Goal: Task Accomplishment & Management: Use online tool/utility

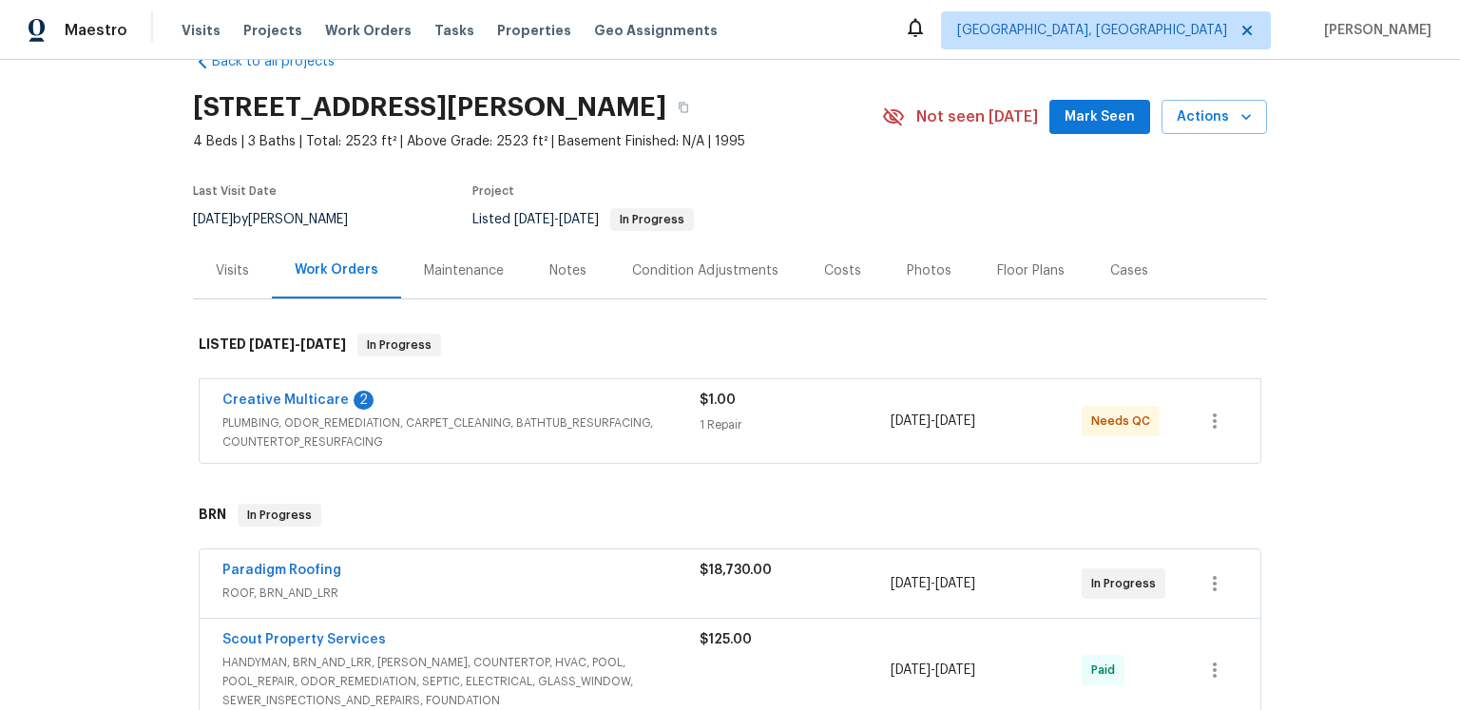
scroll to position [214, 0]
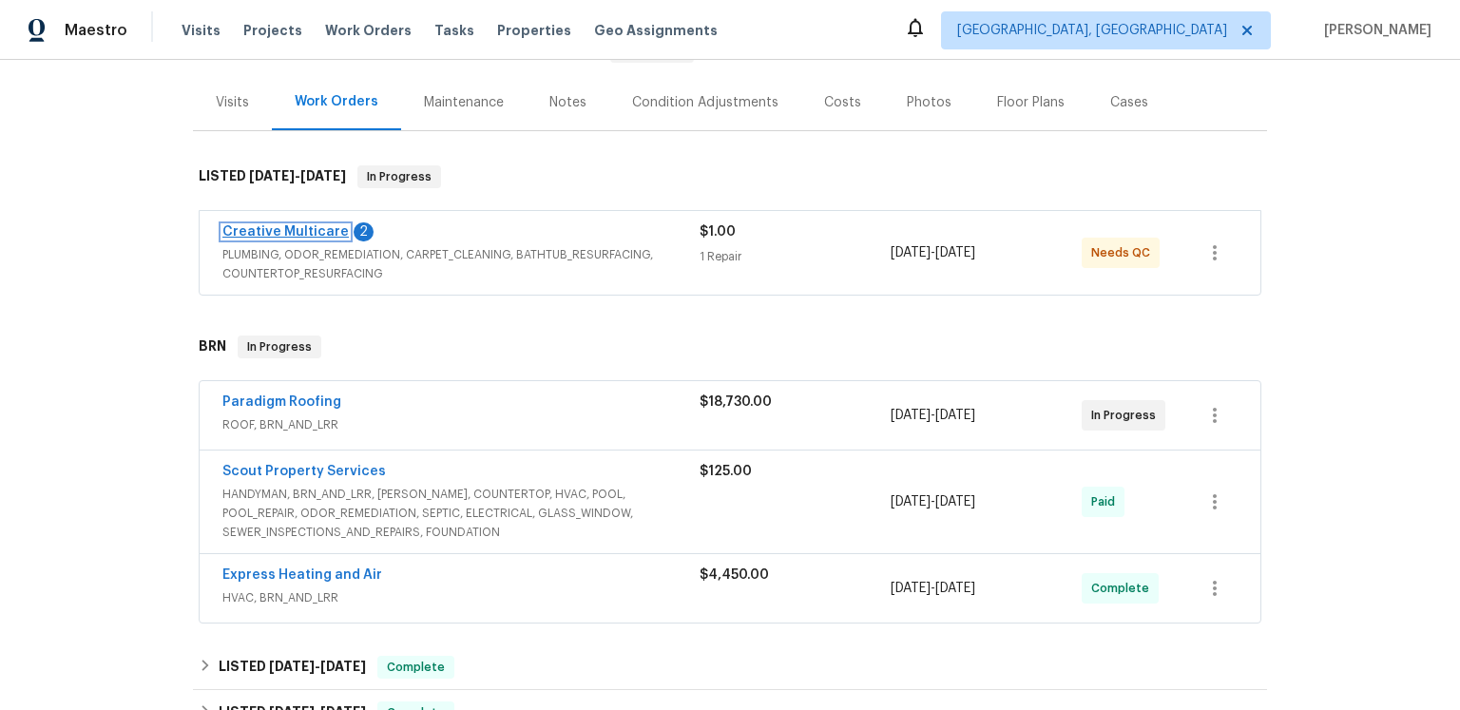
click at [349, 239] on link "Creative Multicare" at bounding box center [285, 231] width 126 height 13
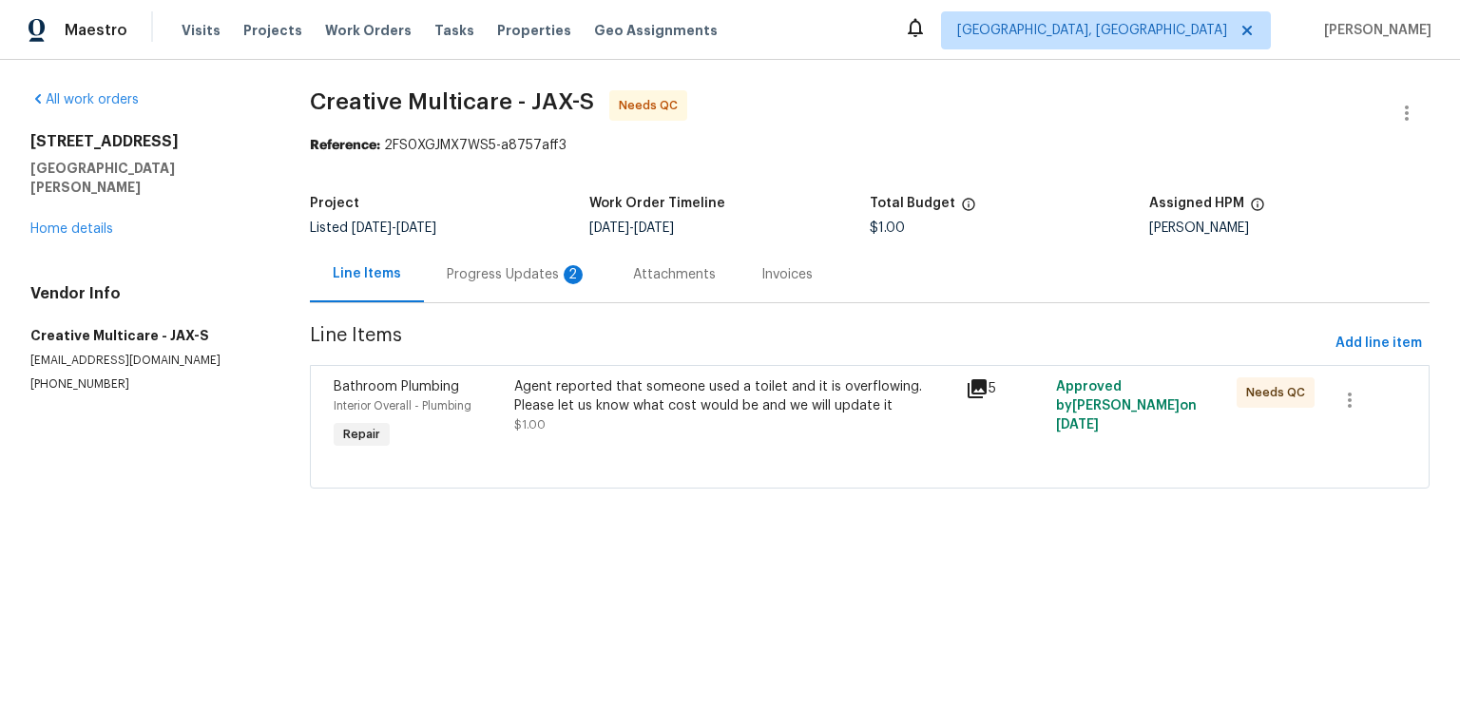
click at [583, 284] on div "2" at bounding box center [573, 274] width 19 height 19
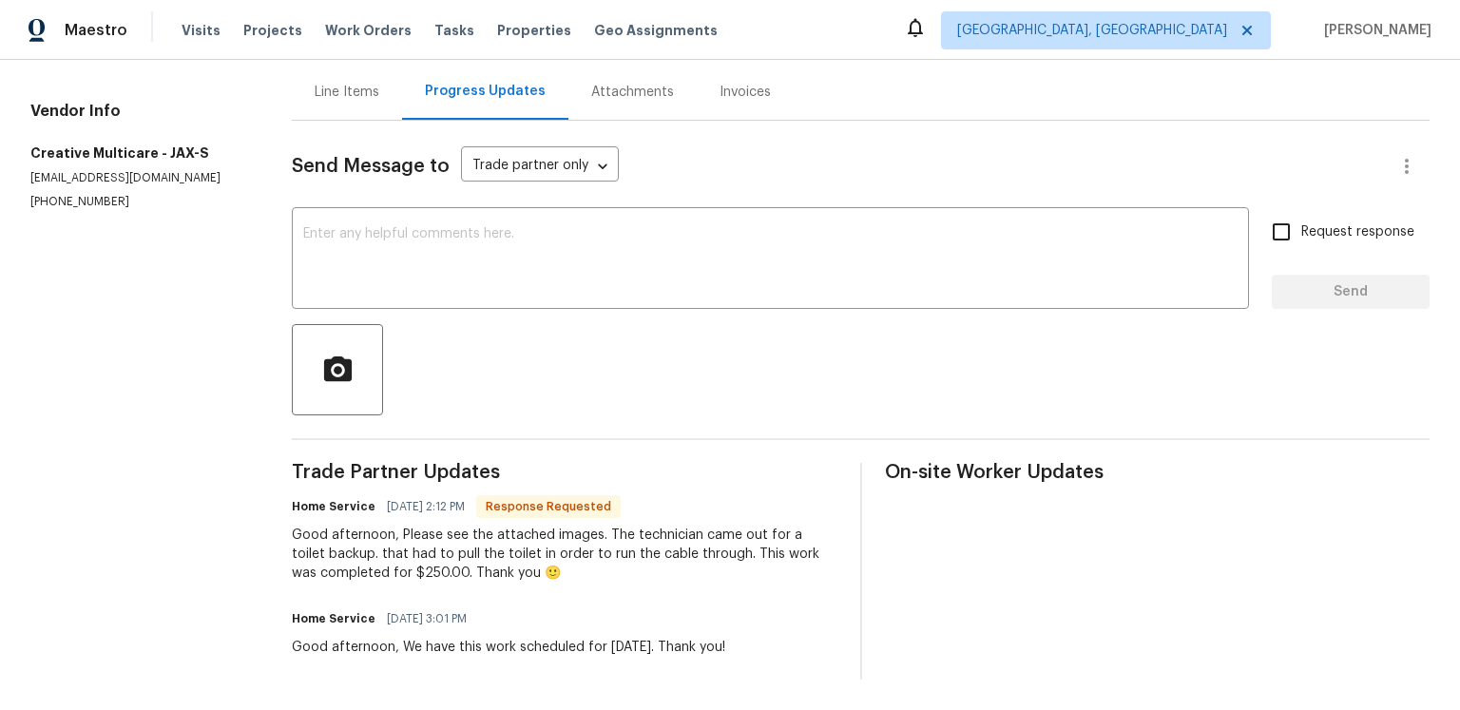
scroll to position [7, 0]
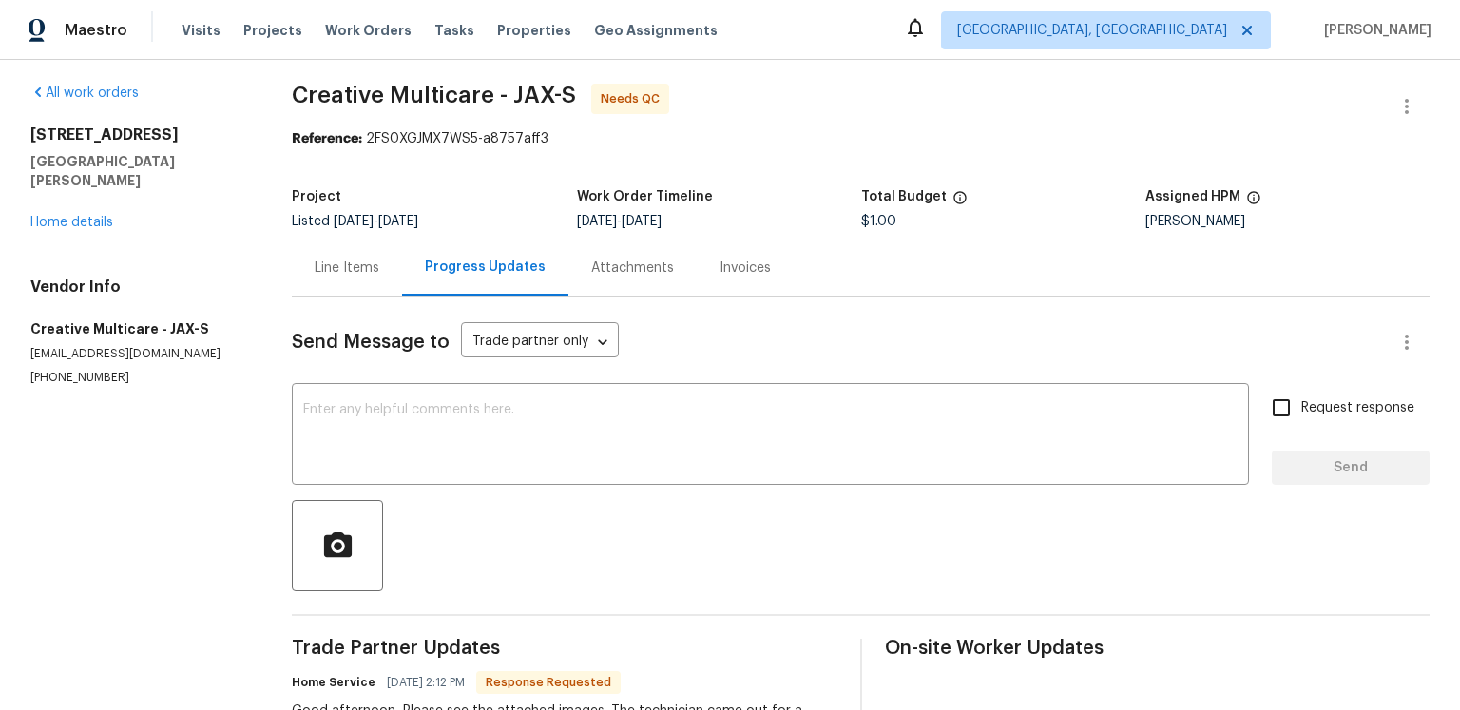
click at [379, 278] on div "Line Items" at bounding box center [347, 268] width 65 height 19
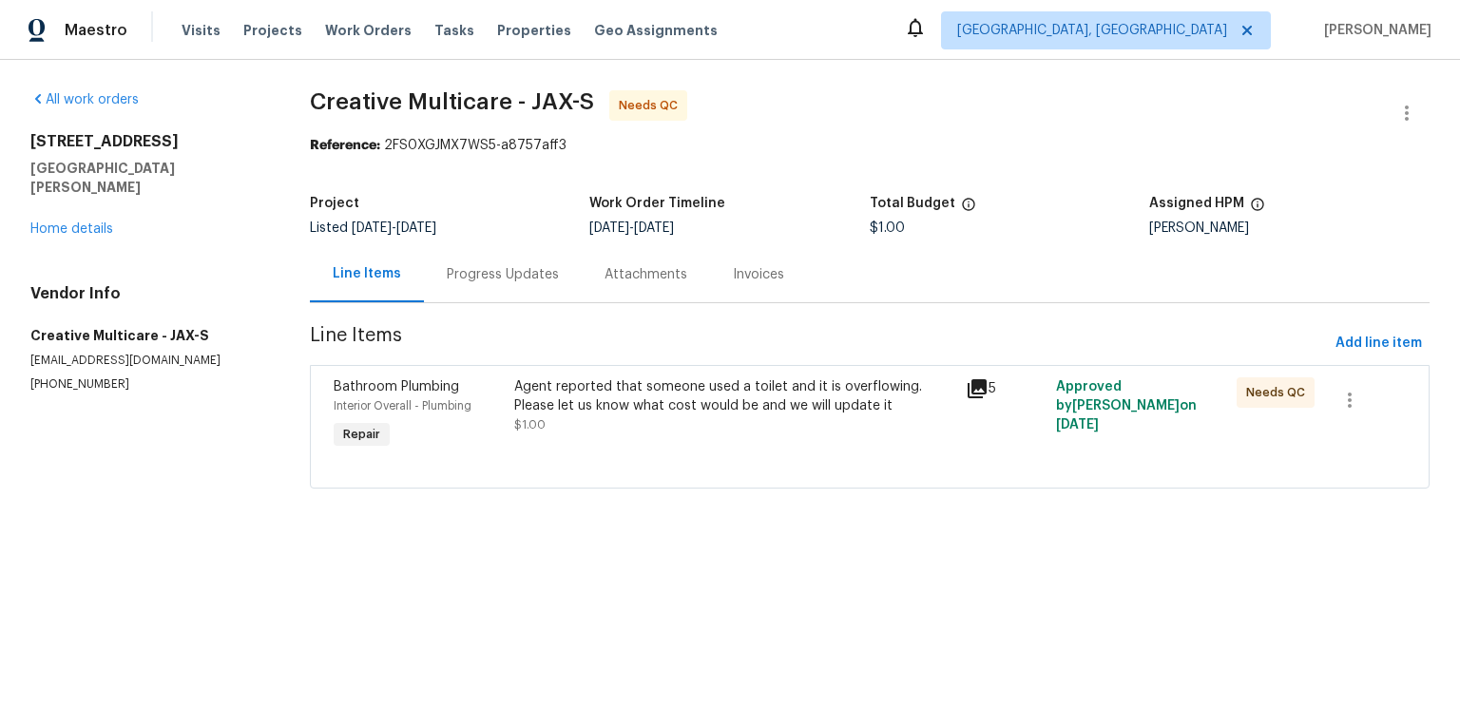
click at [987, 398] on icon at bounding box center [977, 388] width 19 height 19
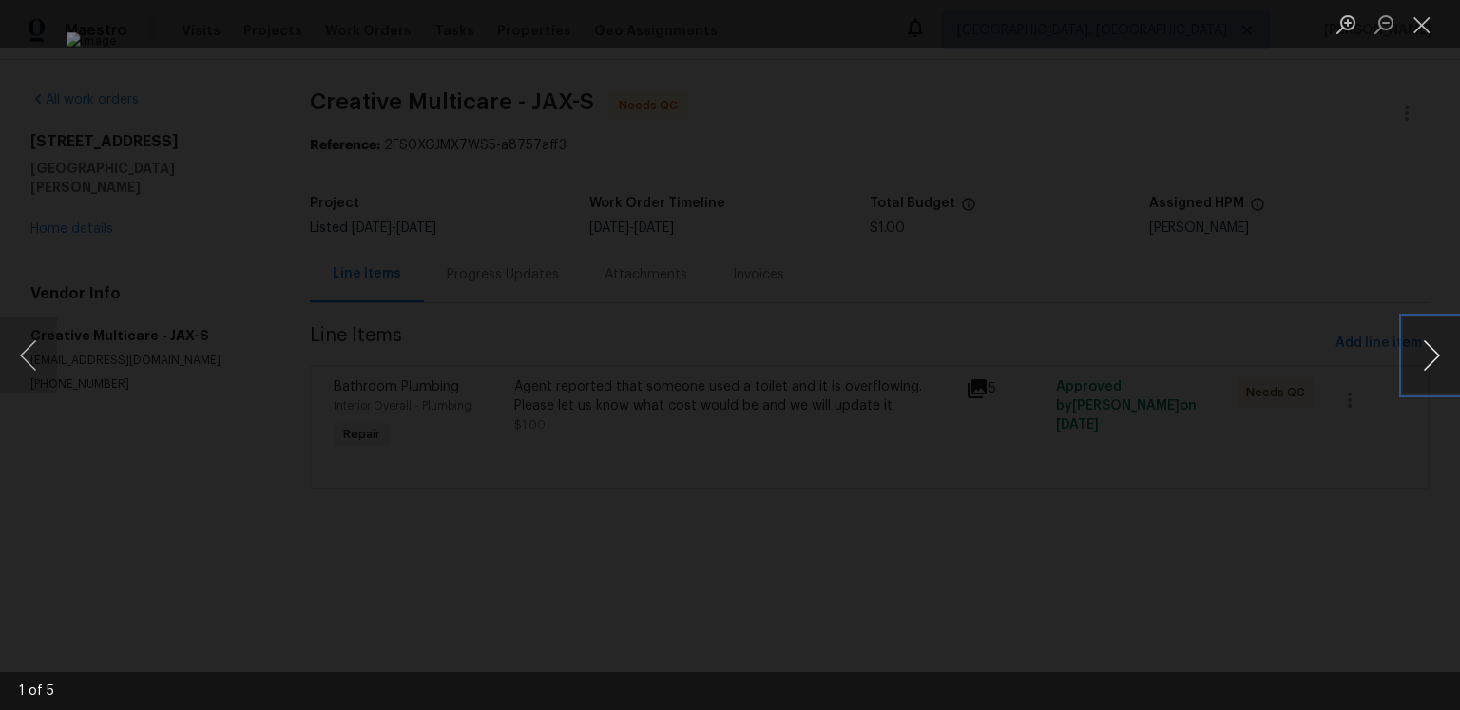
click at [1428, 349] on button "Next image" at bounding box center [1431, 356] width 57 height 76
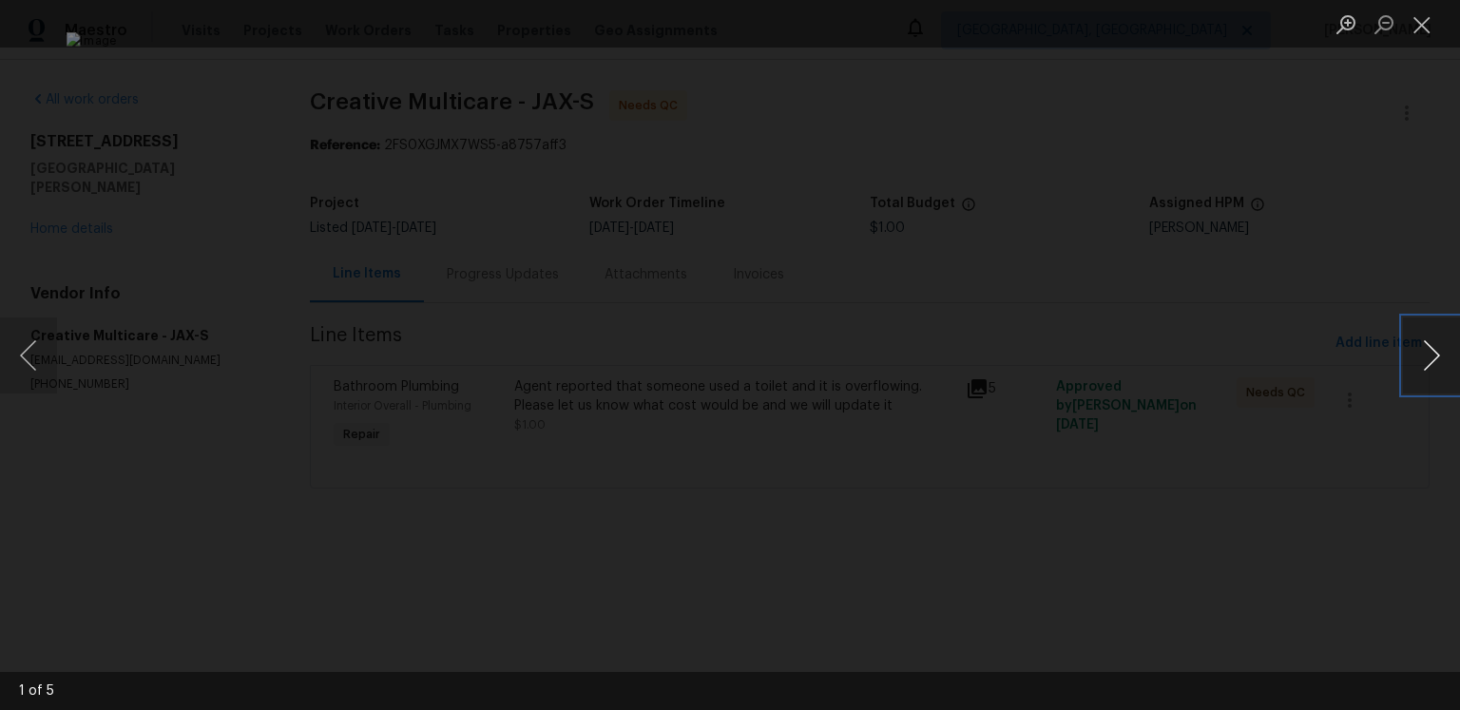
click at [1428, 349] on button "Next image" at bounding box center [1431, 356] width 57 height 76
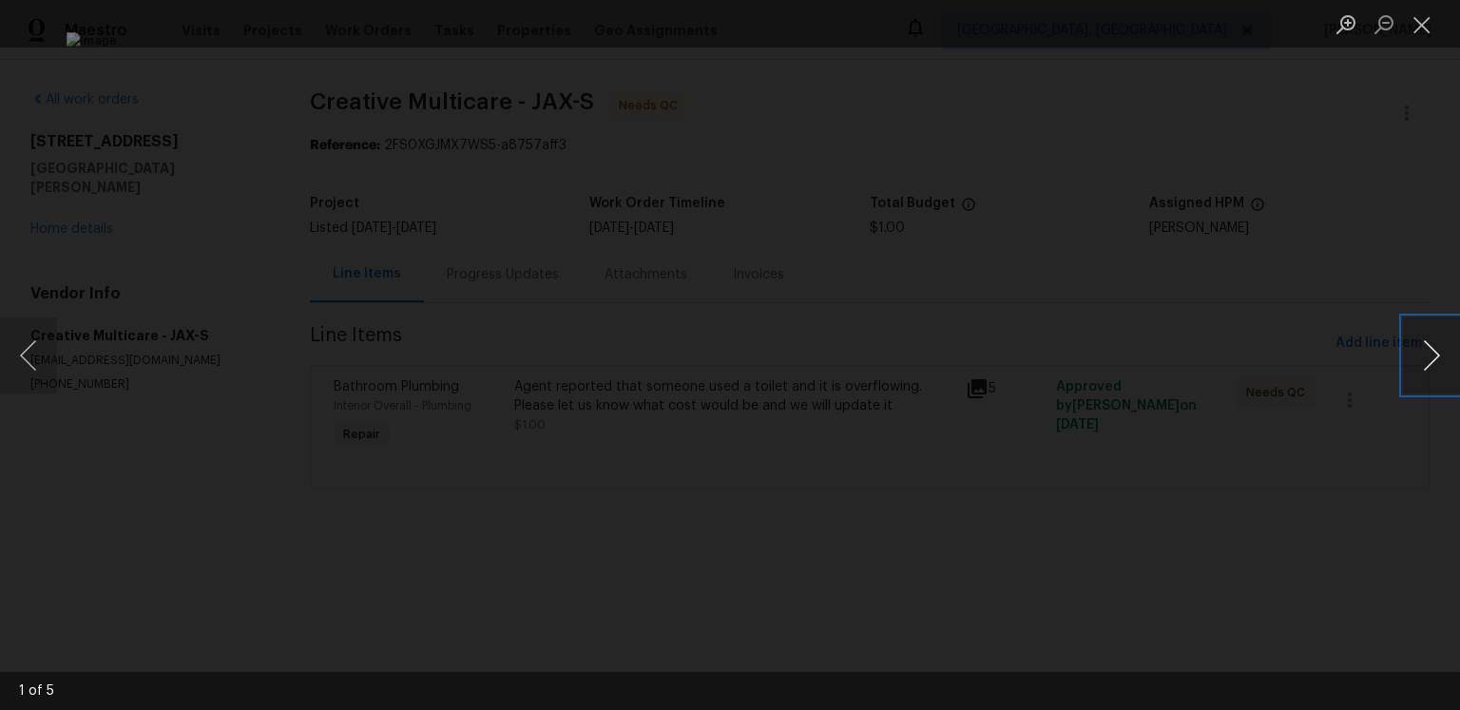
click at [1428, 349] on button "Next image" at bounding box center [1431, 356] width 57 height 76
click at [1431, 23] on button "Close lightbox" at bounding box center [1422, 24] width 38 height 33
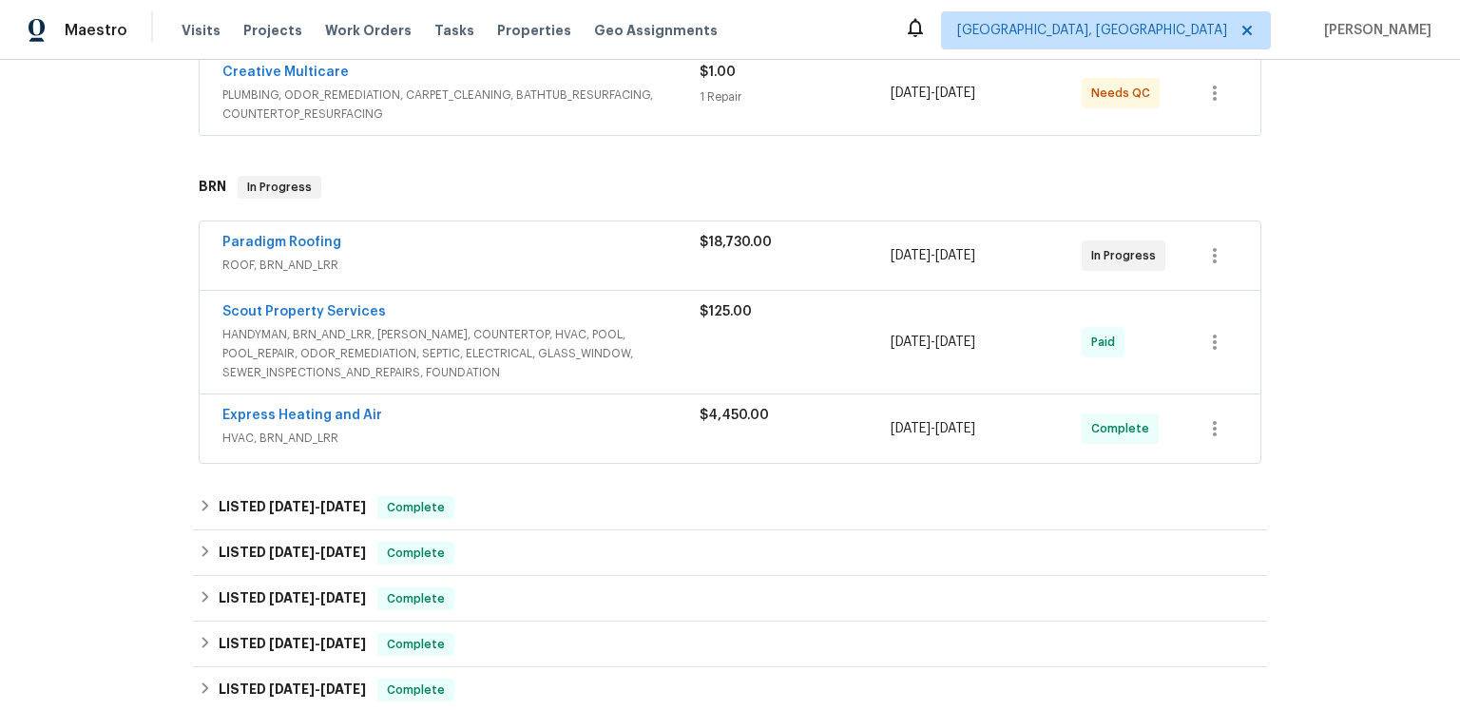
scroll to position [441, 0]
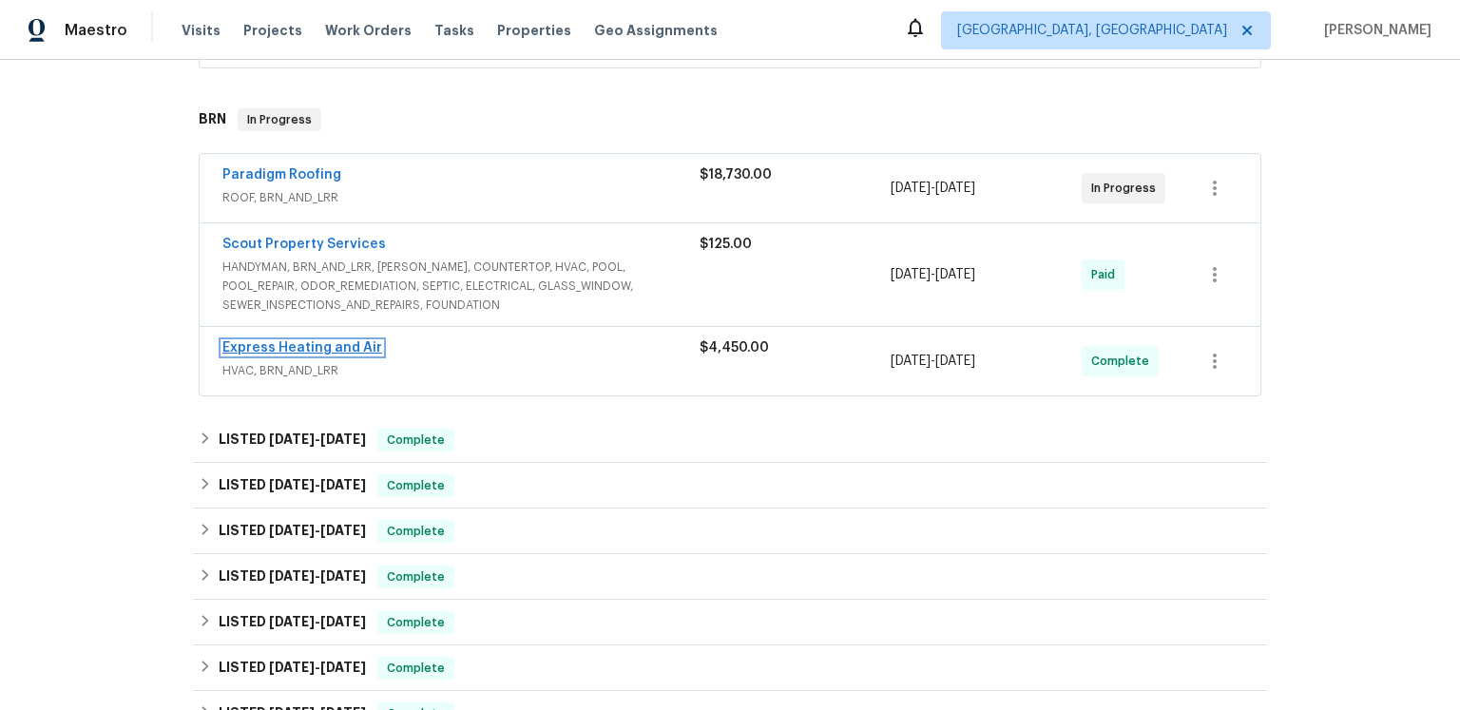
click at [346, 355] on link "Express Heating and Air" at bounding box center [302, 347] width 160 height 13
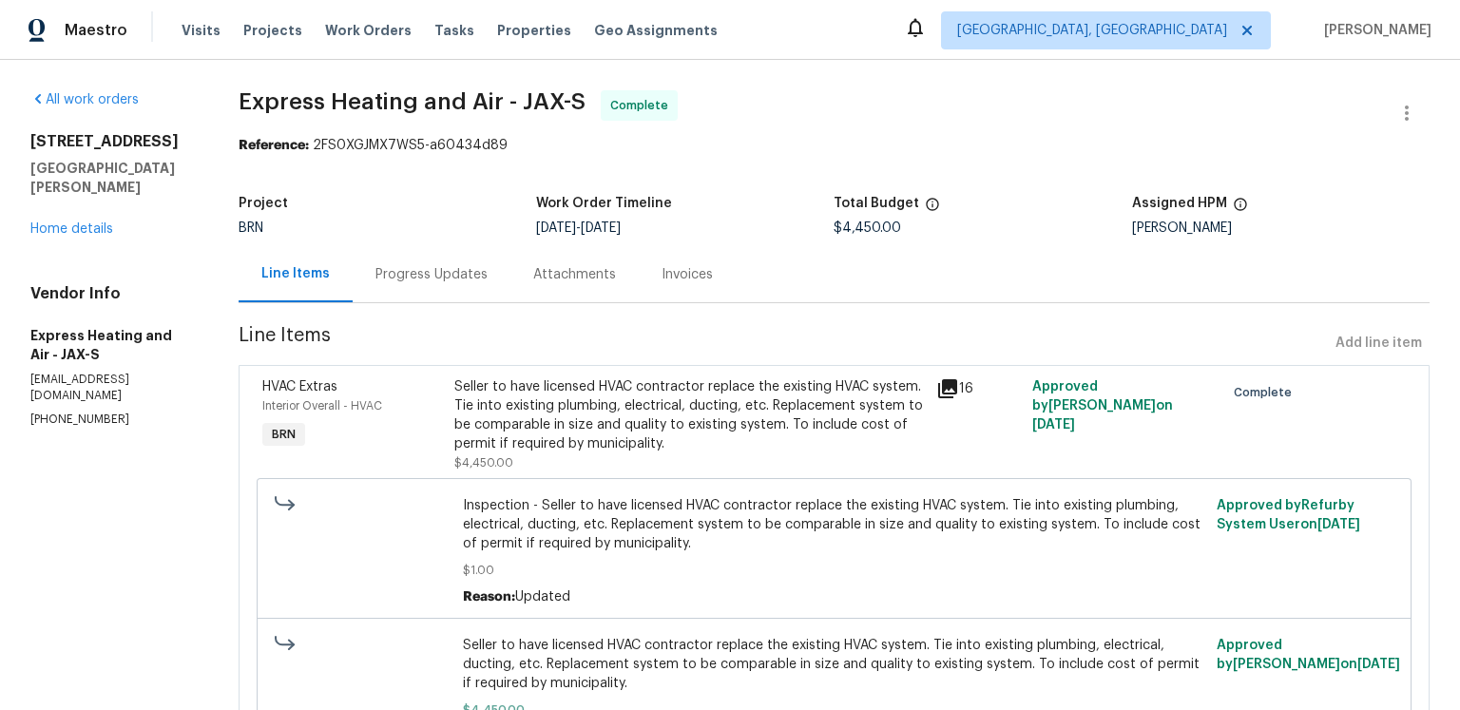
click at [488, 284] on div "Progress Updates" at bounding box center [432, 274] width 112 height 19
